Goal: Information Seeking & Learning: Learn about a topic

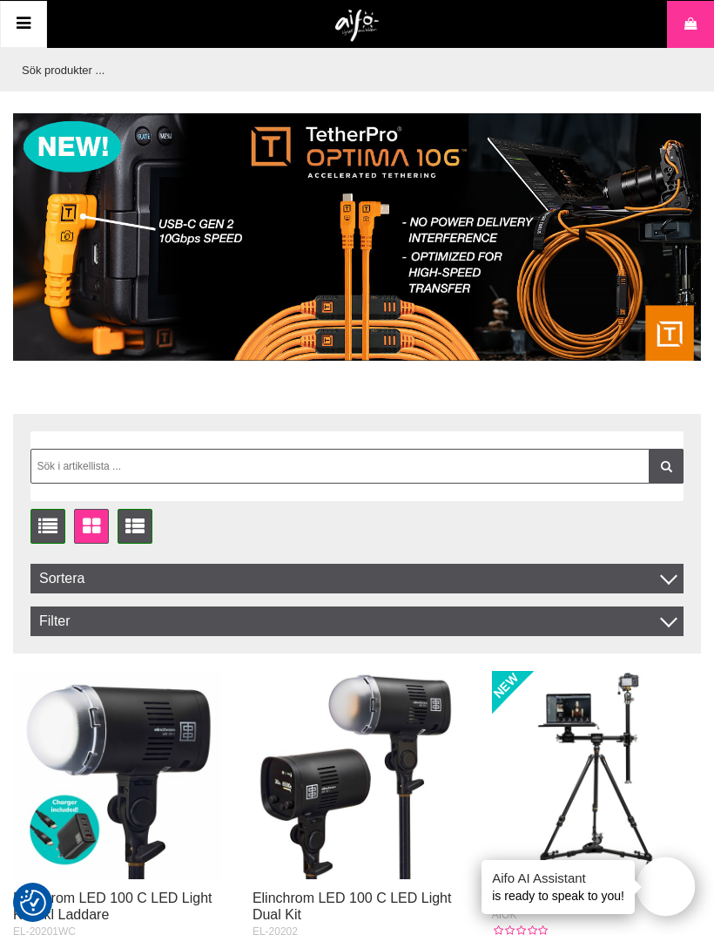
click at [28, 37] on link "Meny" at bounding box center [23, 24] width 47 height 47
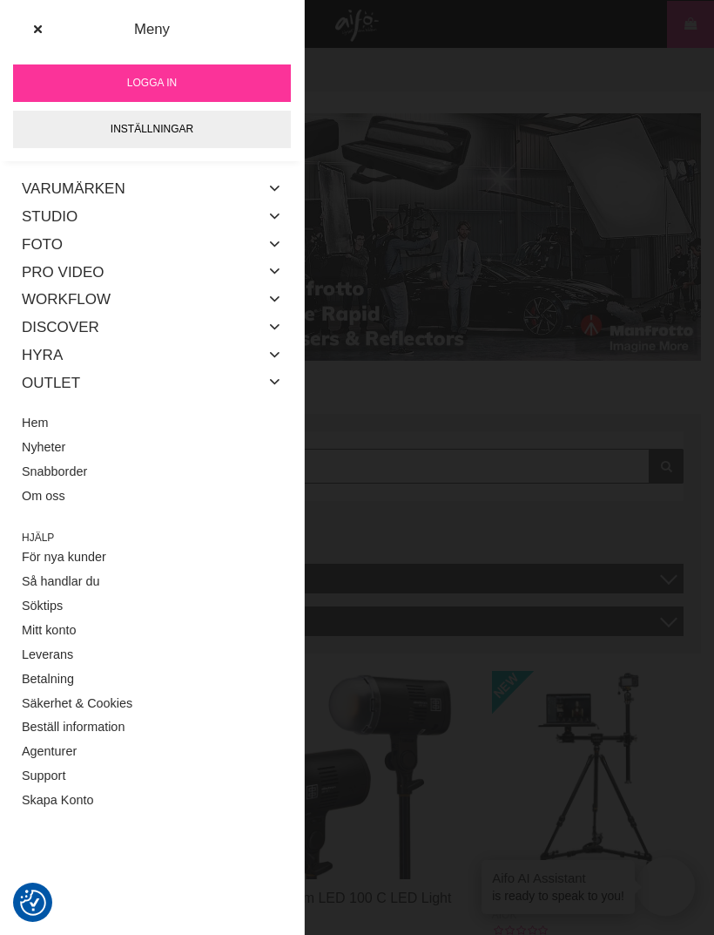
click at [75, 382] on link "Outlet" at bounding box center [51, 382] width 58 height 28
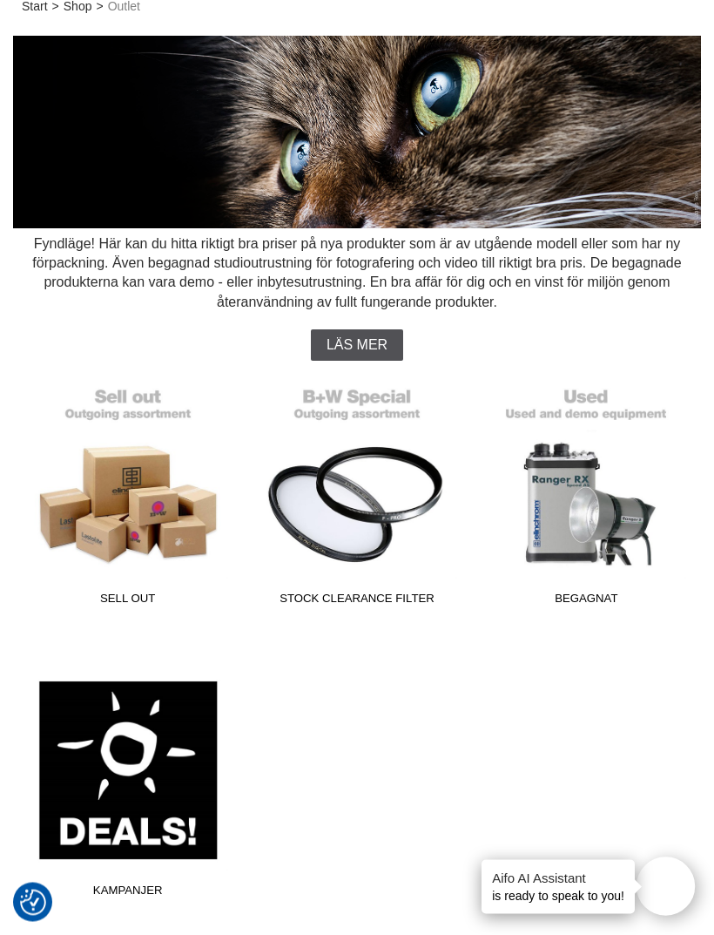
scroll to position [95, 0]
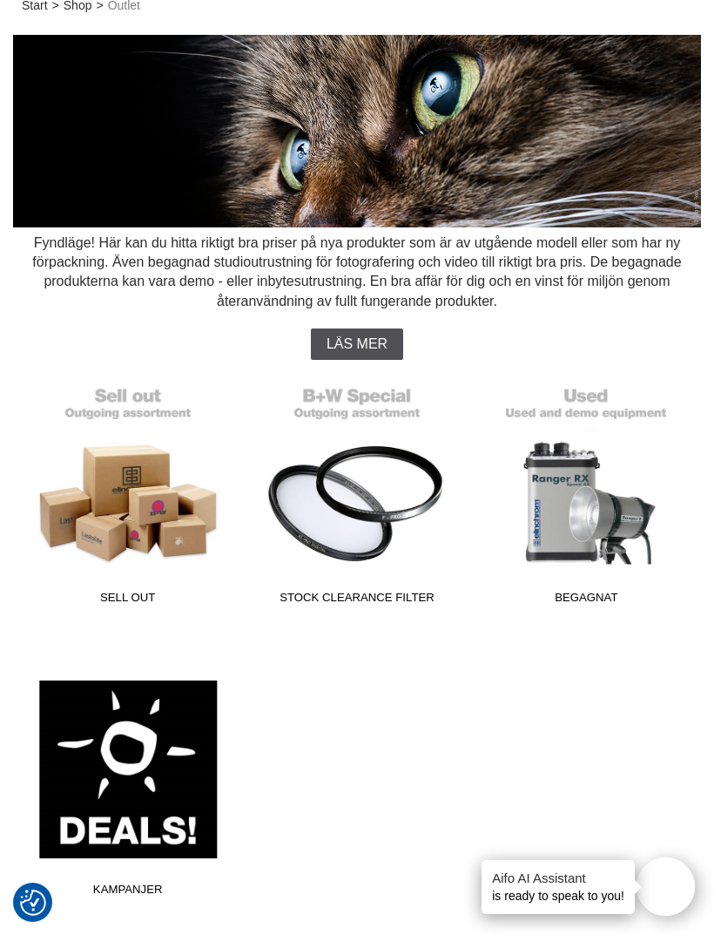
click at [591, 508] on link "Begagnat" at bounding box center [586, 494] width 207 height 235
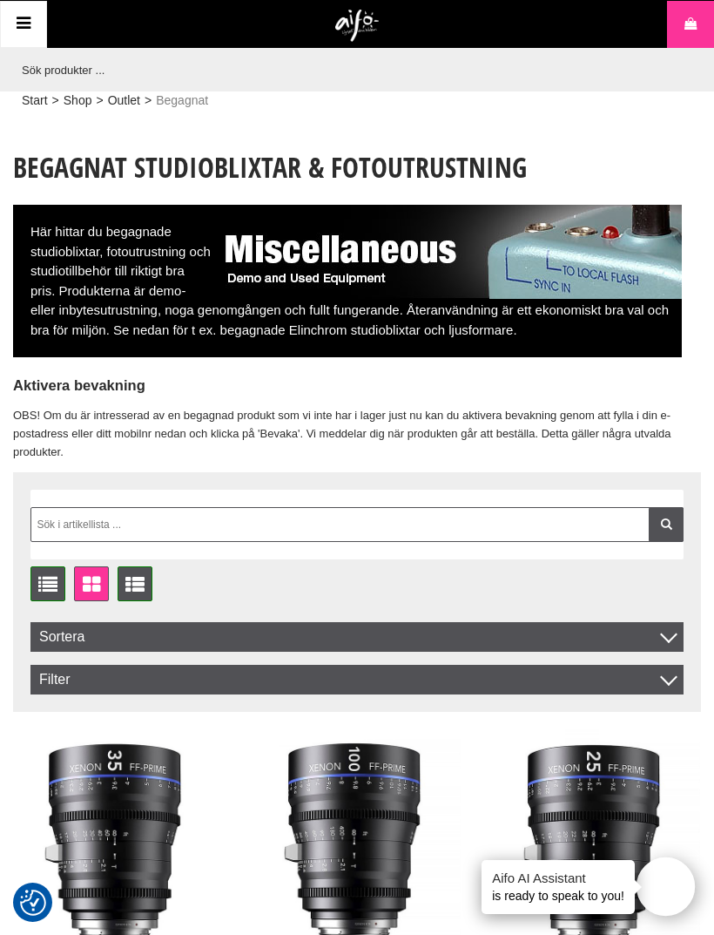
click at [27, 25] on icon at bounding box center [23, 23] width 21 height 25
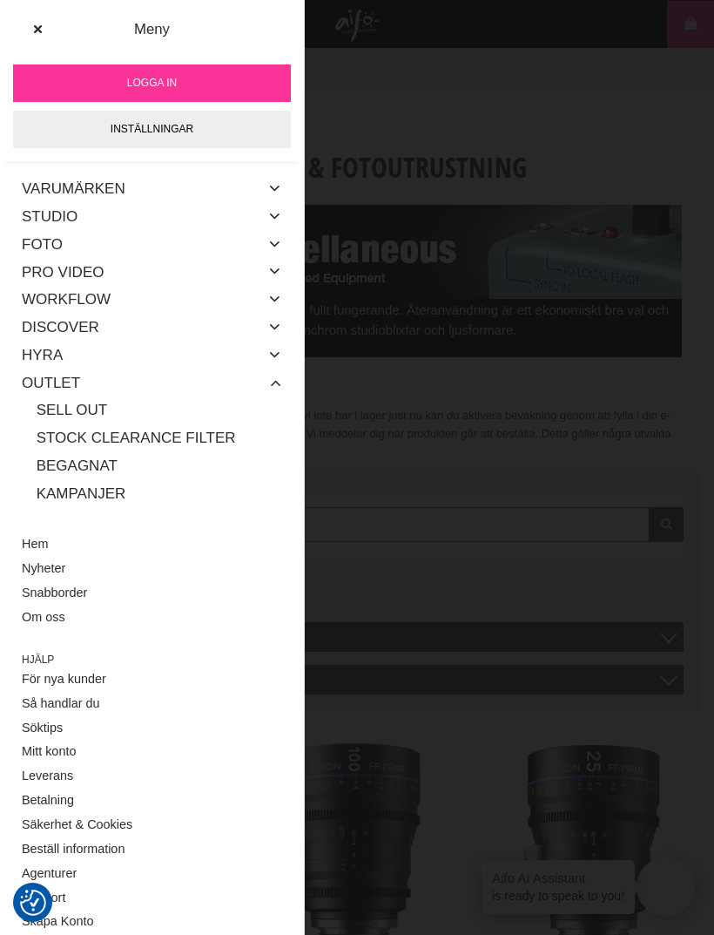
click at [71, 220] on link "Studio" at bounding box center [50, 217] width 56 height 28
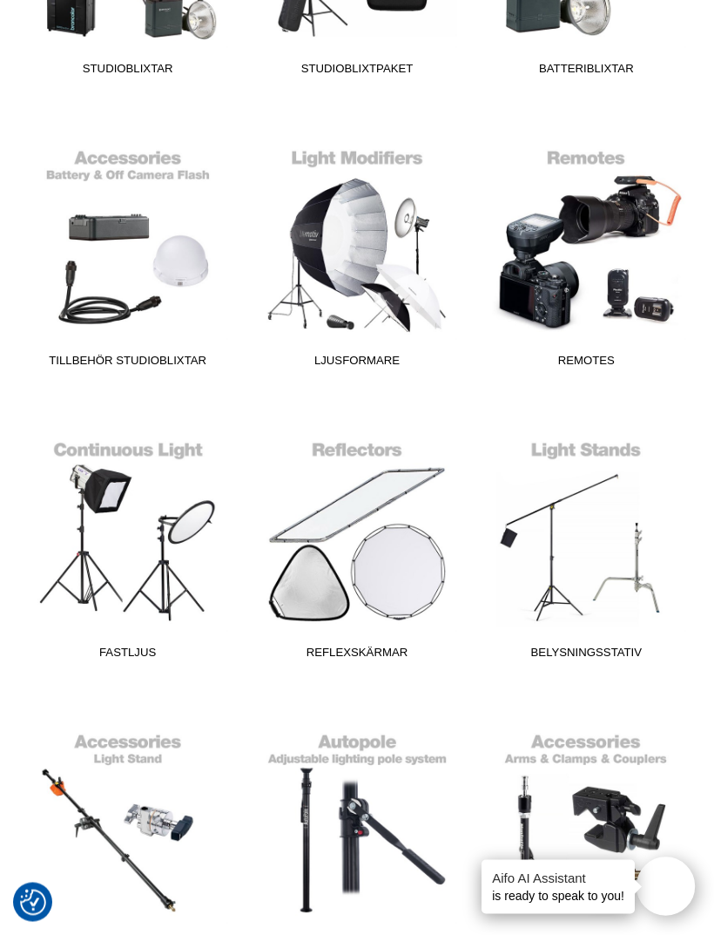
scroll to position [596, 0]
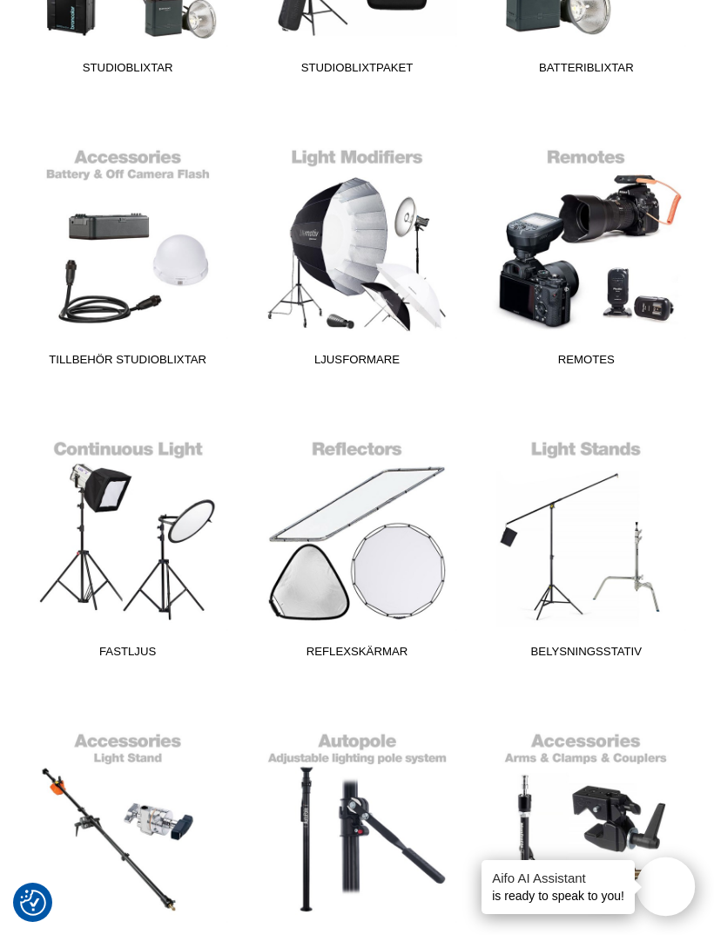
click at [705, 310] on section "Studio Studioutrustning för professionella fotografer och entusiaster. Oavsett …" at bounding box center [357, 866] width 714 height 2665
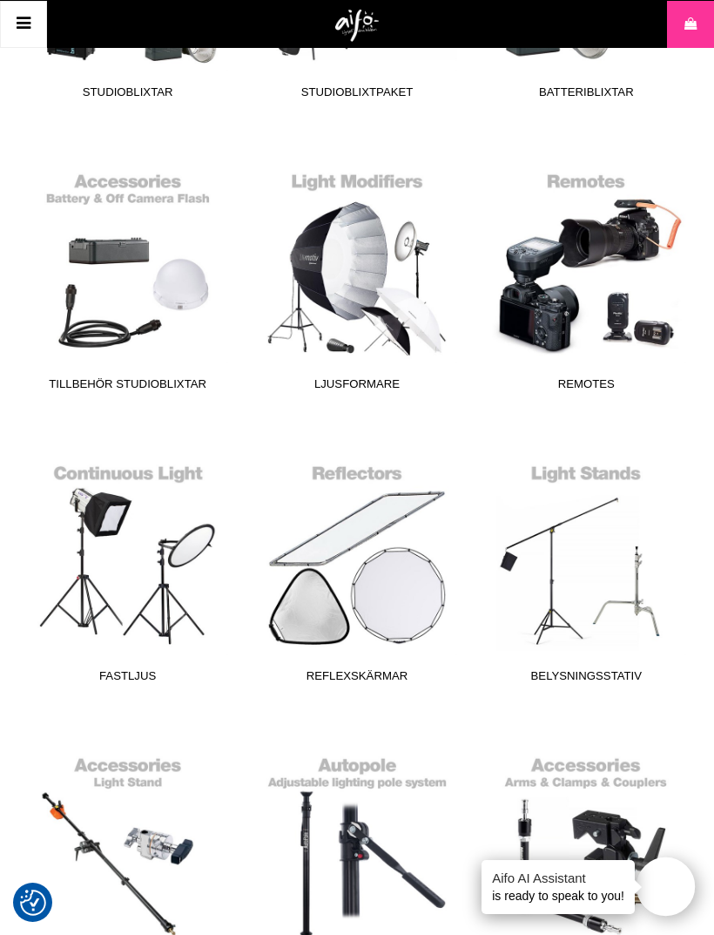
scroll to position [571, 0]
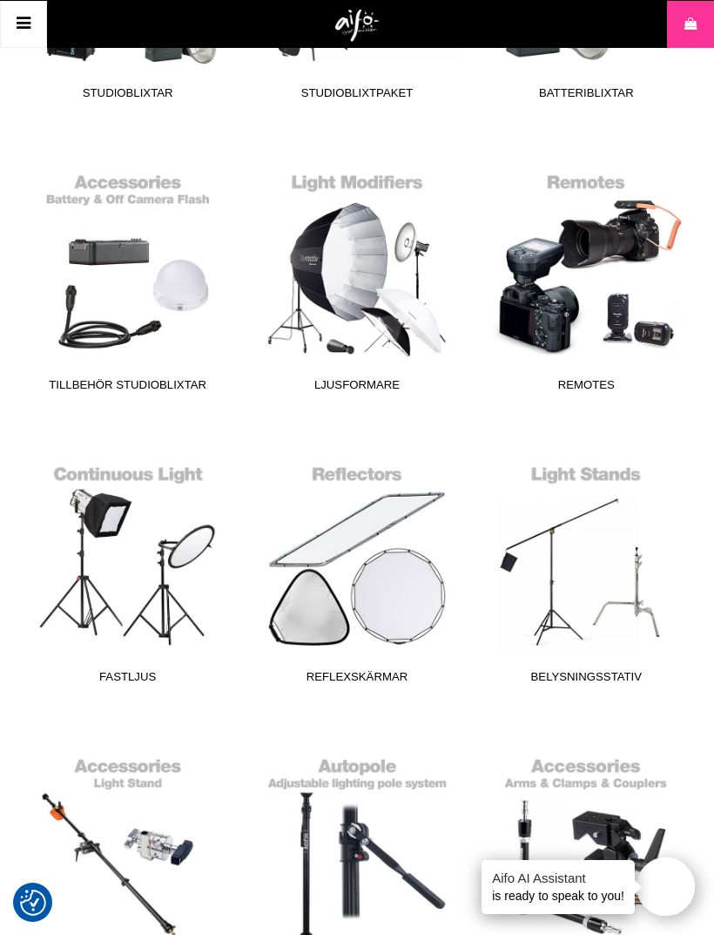
click at [354, 261] on link "Ljusformare" at bounding box center [356, 281] width 207 height 235
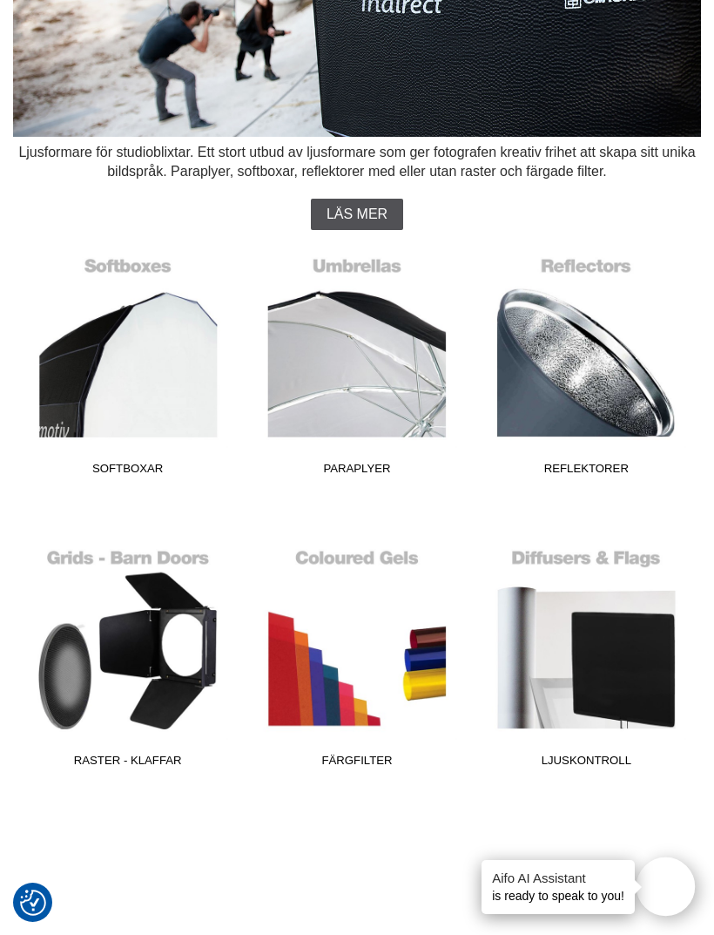
scroll to position [191, 0]
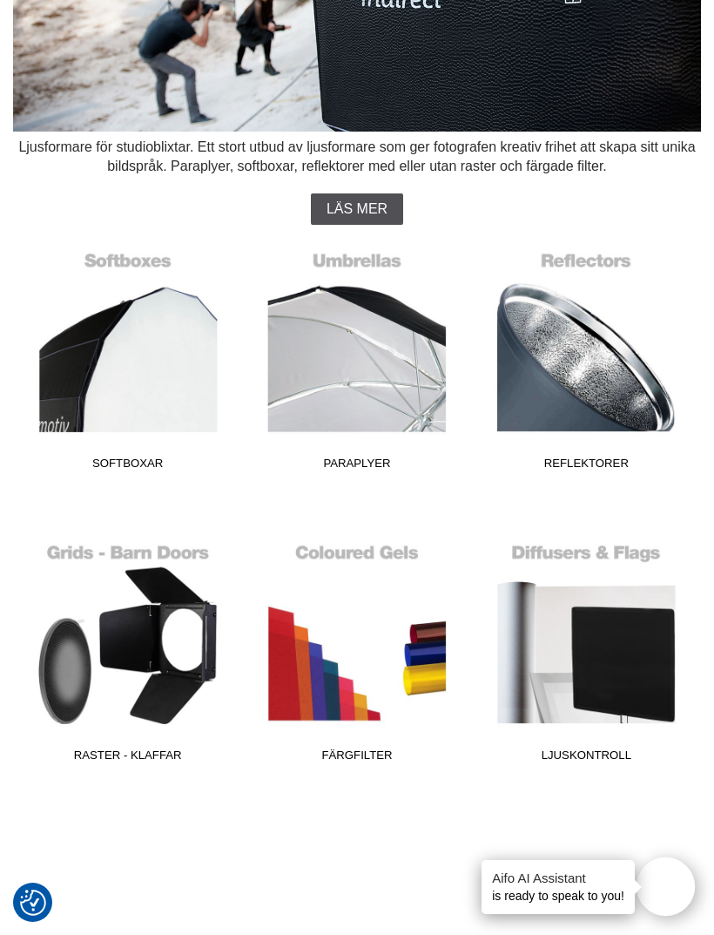
click at [574, 376] on link "Reflektorer" at bounding box center [586, 359] width 207 height 235
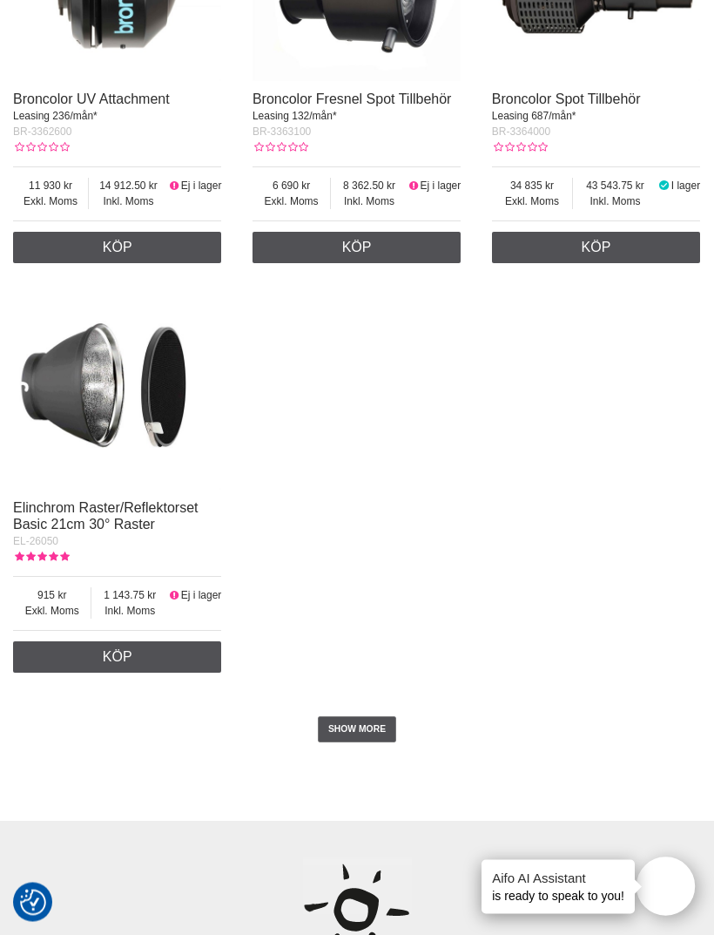
scroll to position [4056, 0]
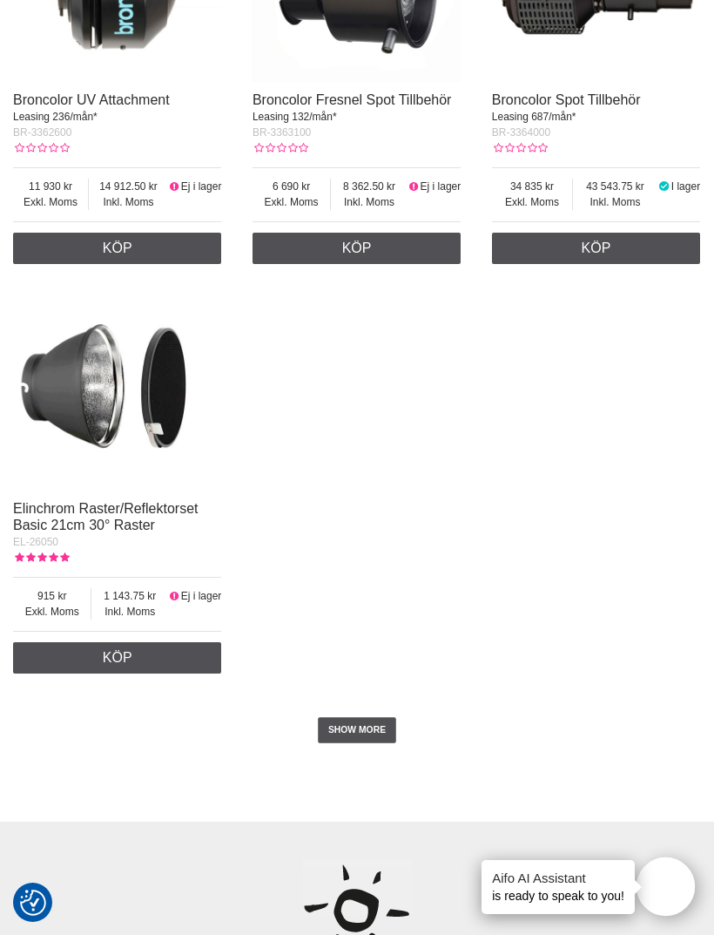
click at [363, 743] on link "SHOW MORE" at bounding box center [357, 730] width 79 height 26
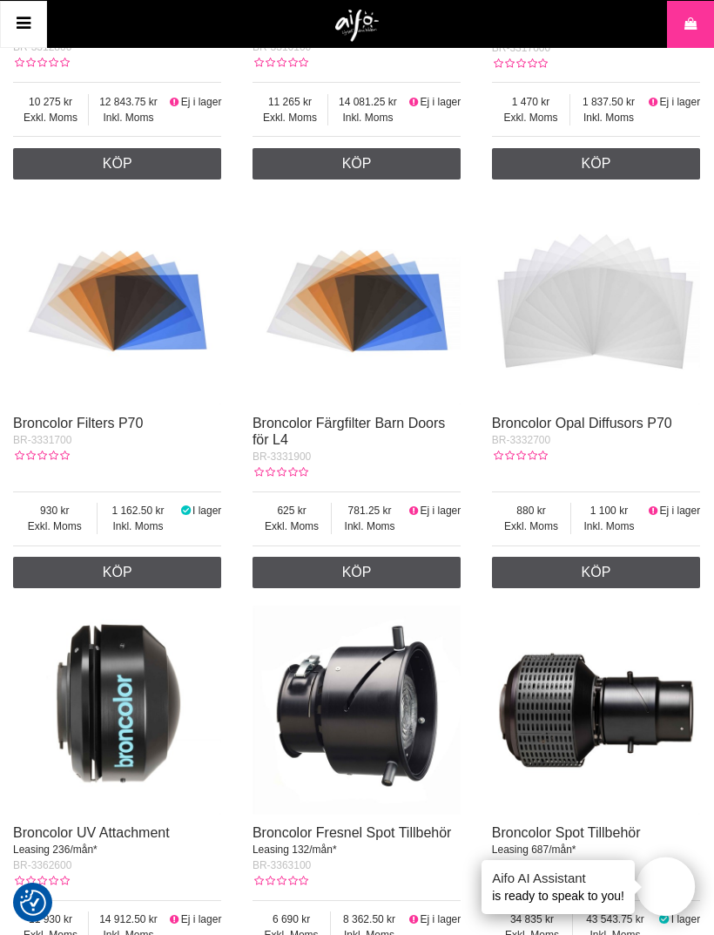
scroll to position [3320, 0]
